Goal: Task Accomplishment & Management: Manage account settings

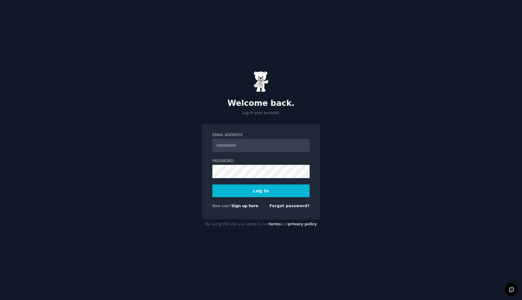
click at [242, 147] on input "Email Address" at bounding box center [260, 145] width 97 height 13
type input "**********"
click at [183, 185] on div "**********" at bounding box center [261, 150] width 522 height 300
click at [212, 184] on button "Log In" at bounding box center [260, 190] width 97 height 13
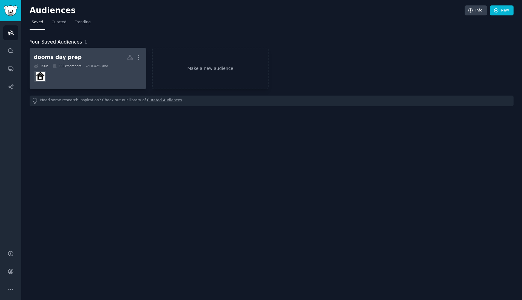
click at [143, 58] on link "dooms day prep Custom Audience More 1 Sub 111k Members 0.42 % /mo" at bounding box center [88, 68] width 116 height 41
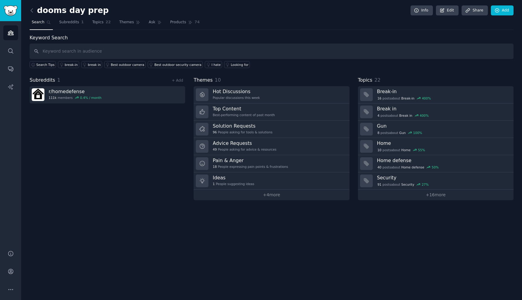
click at [34, 6] on link at bounding box center [34, 11] width 8 height 10
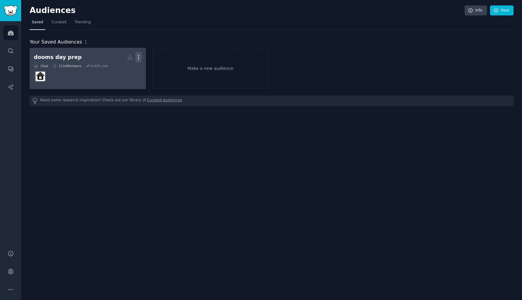
click at [140, 57] on icon "button" at bounding box center [138, 57] width 6 height 6
click at [124, 70] on p "Delete" at bounding box center [122, 70] width 14 height 6
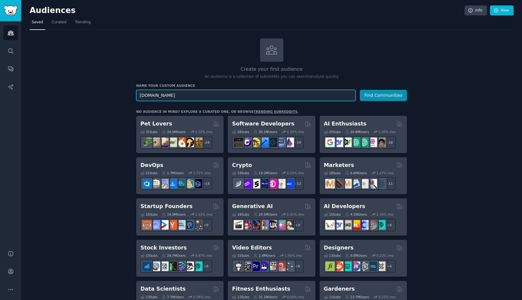
type input "n8n.io"
click at [360, 90] on button "Find Communities" at bounding box center [383, 95] width 47 height 11
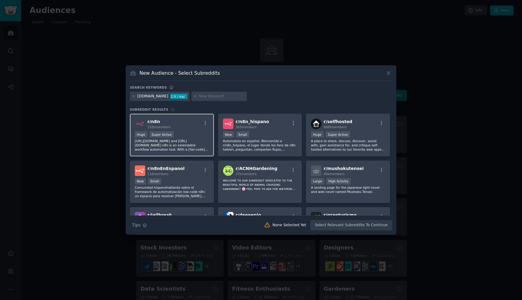
click at [186, 124] on div "r/ n8n 152k members" at bounding box center [172, 123] width 74 height 11
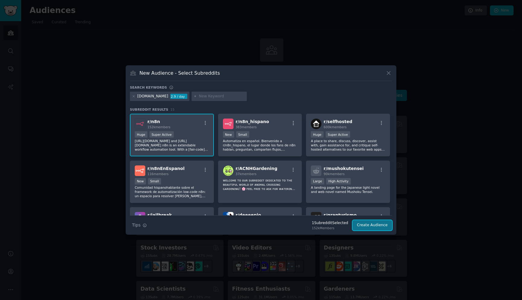
click at [370, 225] on button "Create Audience" at bounding box center [373, 225] width 40 height 10
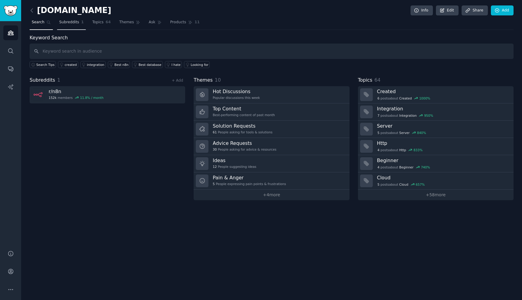
click at [67, 23] on span "Subreddits" at bounding box center [69, 22] width 20 height 5
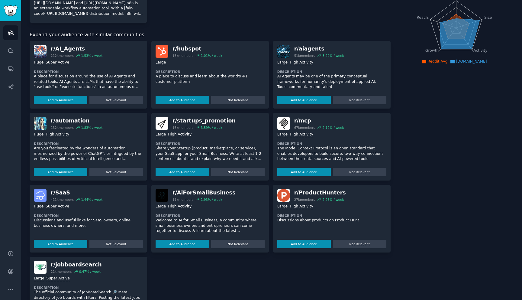
scroll to position [79, 0]
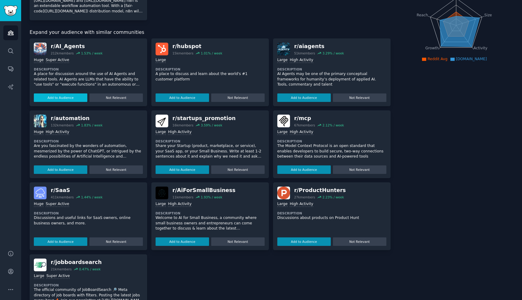
click at [56, 98] on button "Add to Audience" at bounding box center [60, 97] width 53 height 8
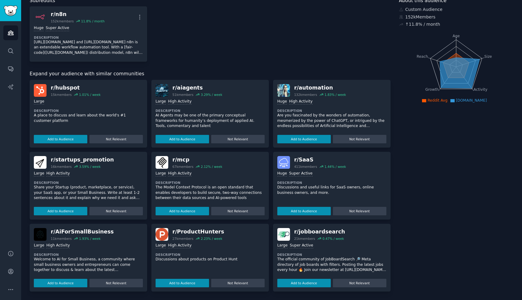
scroll to position [37, 0]
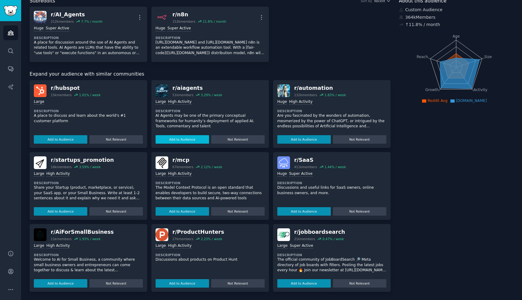
click at [180, 138] on button "Add to Audience" at bounding box center [182, 139] width 53 height 8
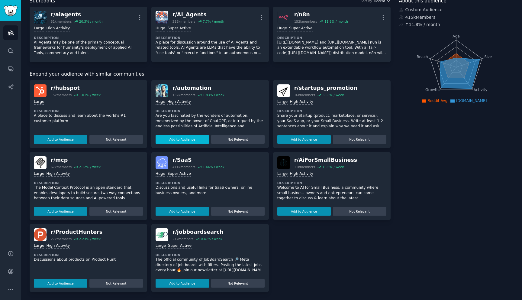
click at [176, 139] on button "Add to Audience" at bounding box center [182, 139] width 53 height 8
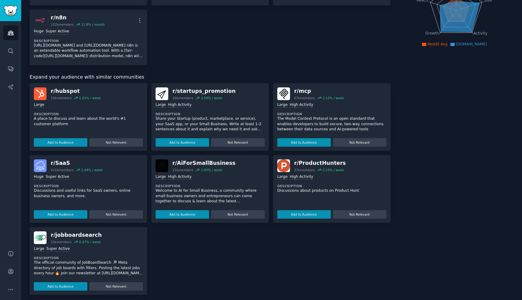
scroll to position [96, 0]
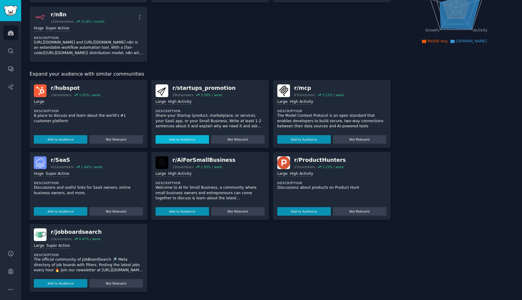
click at [173, 138] on button "Add to Audience" at bounding box center [182, 139] width 53 height 8
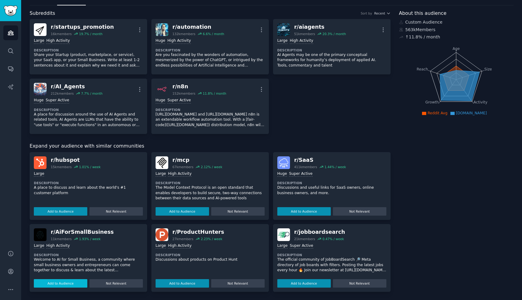
click at [57, 285] on button "Add to Audience" at bounding box center [60, 283] width 53 height 8
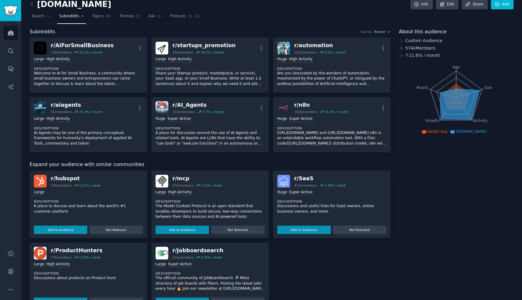
scroll to position [0, 0]
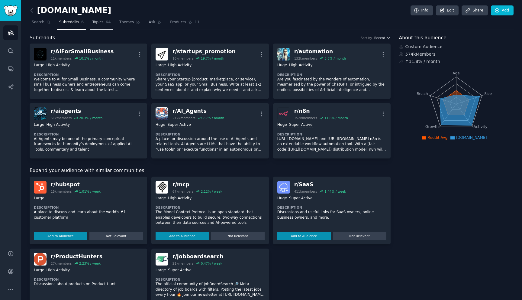
click at [102, 23] on span "Topics" at bounding box center [97, 22] width 11 height 5
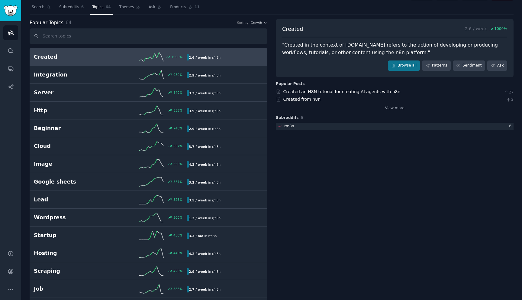
scroll to position [12, 0]
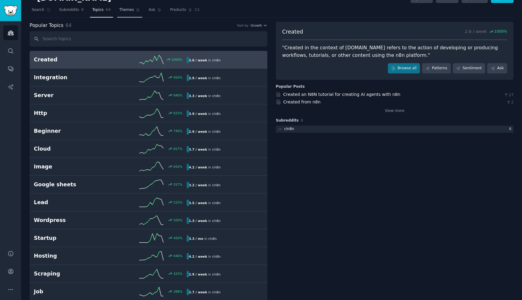
click at [127, 11] on span "Themes" at bounding box center [126, 9] width 15 height 5
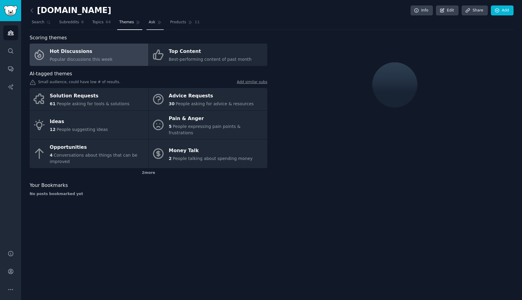
click at [155, 21] on link "Ask" at bounding box center [155, 24] width 17 height 12
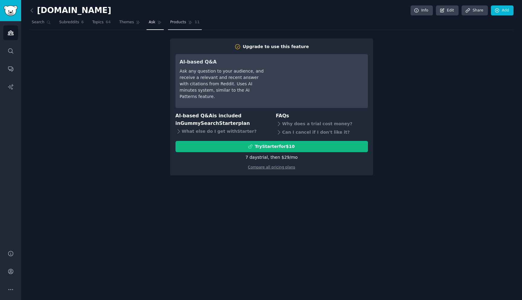
click at [179, 24] on span "Products" at bounding box center [178, 22] width 16 height 5
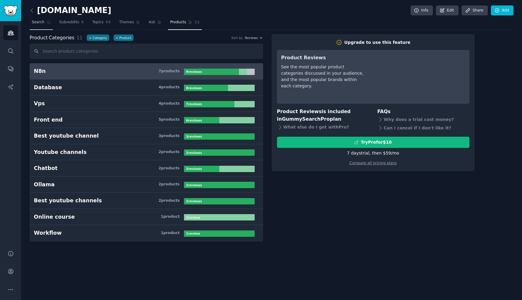
click at [36, 22] on span "Search" at bounding box center [38, 22] width 13 height 5
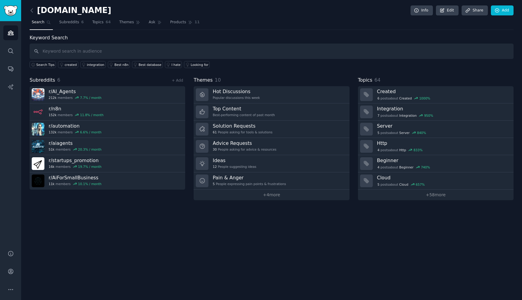
click at [28, 11] on div "n8n.io Info Edit Share Add Search Subreddits 6 Topics 64 Themes Ask Products 11…" at bounding box center [271, 150] width 501 height 300
click at [30, 11] on icon at bounding box center [32, 10] width 6 height 6
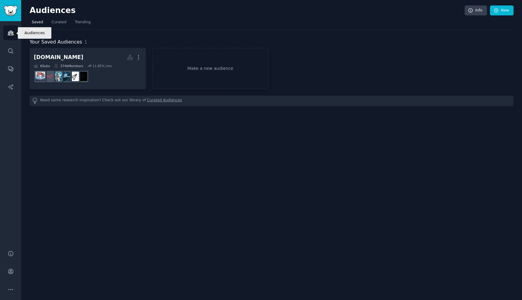
click at [11, 32] on icon "Sidebar" at bounding box center [11, 33] width 6 height 6
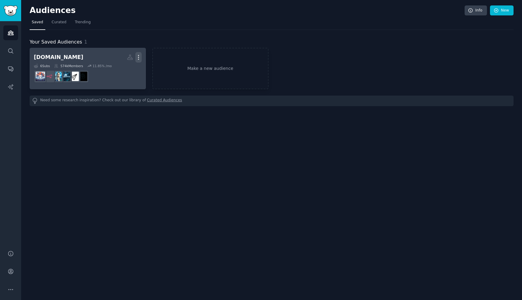
click at [139, 56] on icon "button" at bounding box center [138, 57] width 6 height 6
click at [127, 73] on p "Delete" at bounding box center [122, 70] width 14 height 6
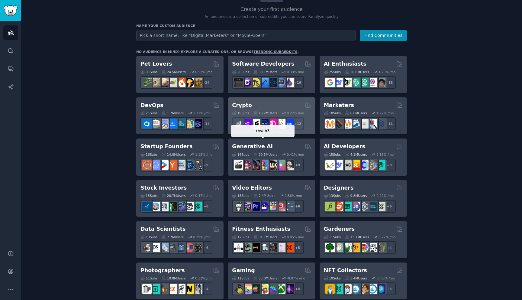
scroll to position [64, 0]
